Goal: Communication & Community: Answer question/provide support

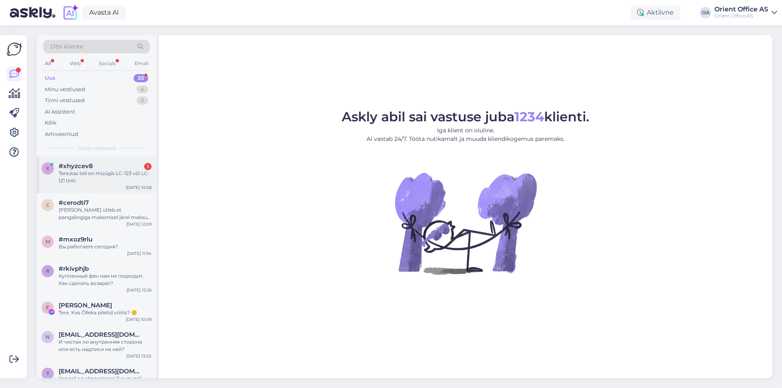
click at [104, 172] on div "Tere,kas teil on müügis LC-123 või LC-121 tinti" at bounding box center [105, 177] width 93 height 15
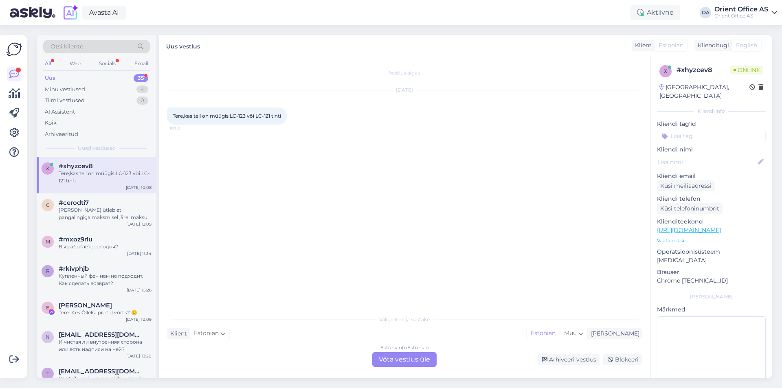
click at [392, 352] on div "Valige [PERSON_NAME] vastake Klient Estonian Mina Estonian Muu Estonian to Esto…" at bounding box center [404, 339] width 475 height 56
drag, startPoint x: 376, startPoint y: 347, endPoint x: 367, endPoint y: 346, distance: 8.2
click at [375, 346] on div "Valige [PERSON_NAME] vastake Klient Estonian Mina Estonian Muu Estonian to Esto…" at bounding box center [404, 339] width 475 height 56
click at [364, 346] on div "Valige [PERSON_NAME] vastake Klient Estonian Mina Estonian Muu Estonian to Esto…" at bounding box center [404, 339] width 475 height 56
click at [405, 356] on div "Estonian to Estonian Võta vestlus üle" at bounding box center [404, 359] width 64 height 15
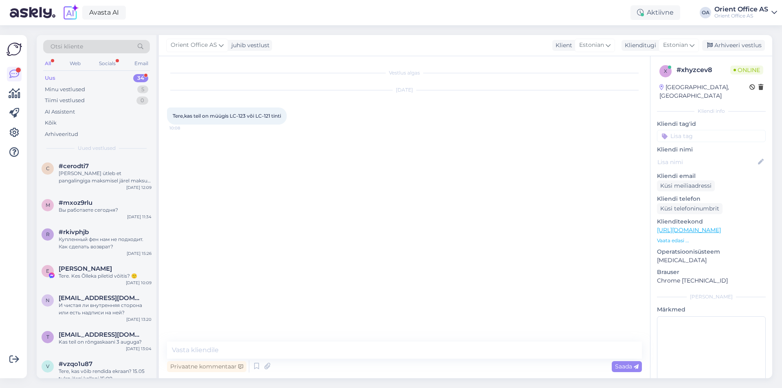
click at [297, 350] on textarea at bounding box center [404, 350] width 475 height 17
type textarea "Tere!"
type textarea "Kohe otsin"
drag, startPoint x: 246, startPoint y: 115, endPoint x: 231, endPoint y: 117, distance: 15.2
click at [231, 117] on span "Tere,kas teil on müügis LC-123 või LC-121 tinti" at bounding box center [227, 116] width 108 height 6
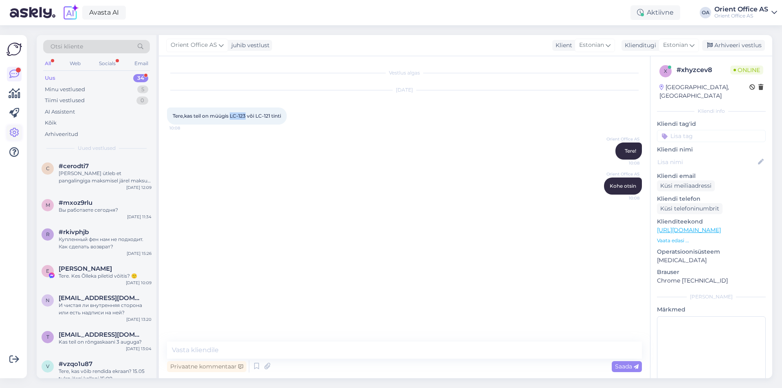
copy span "LC-123"
click at [235, 349] on textarea at bounding box center [404, 350] width 475 height 17
type textarea "Kas otsite analoogi või originaali"
click at [239, 346] on textarea at bounding box center [404, 350] width 475 height 17
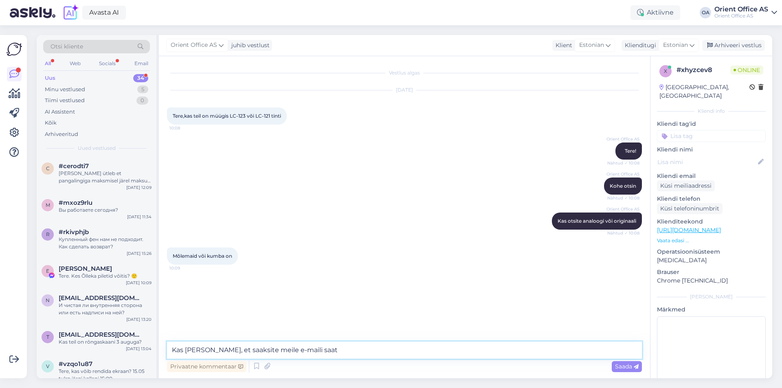
type textarea "Kas [PERSON_NAME], et saaksite meile e-maili saata"
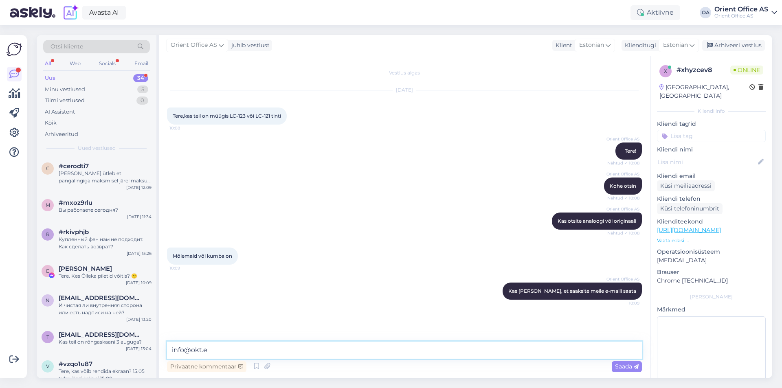
type textarea "[EMAIL_ADDRESS][DOMAIN_NAME]"
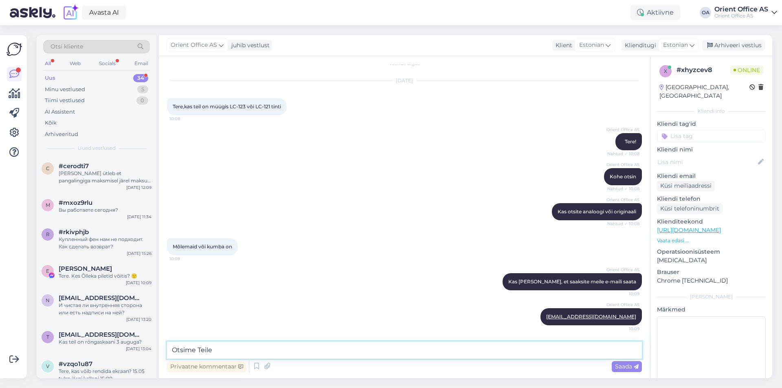
type textarea "Otsime Teile!"
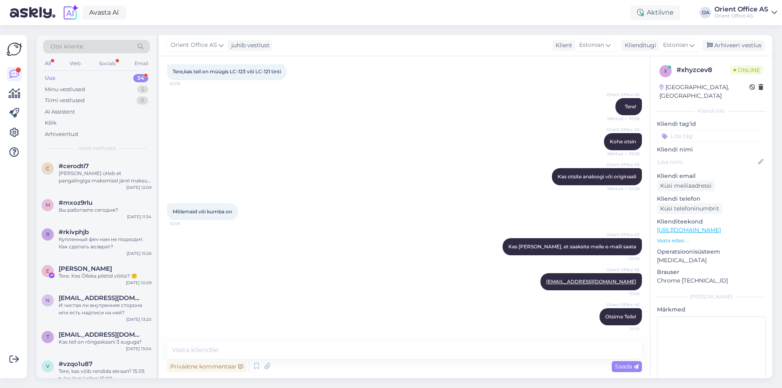
click at [362, 205] on div "Mõlemaid või kumba on 10:09" at bounding box center [404, 211] width 475 height 35
